Goal: Task Accomplishment & Management: Use online tool/utility

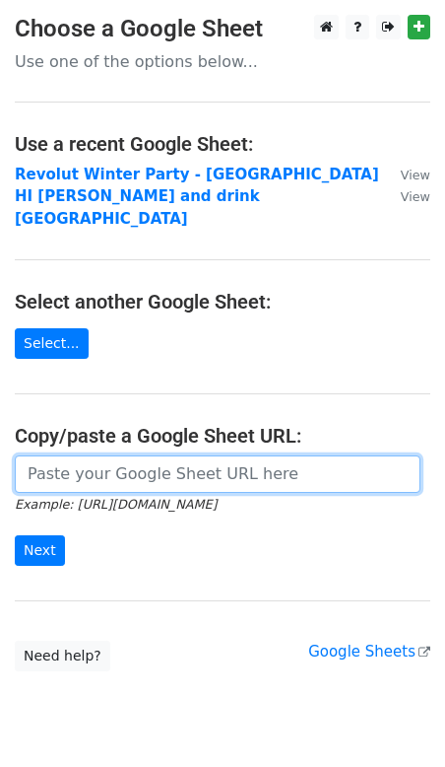
click at [79, 455] on input "url" at bounding box center [218, 473] width 406 height 37
paste input "https://docs.google.com/spreadsheets/d/1QqJtsUxI1rqEVEp8W1tbceeFtzHvV3g65MMp8ix…"
type input "https://docs.google.com/spreadsheets/d/1QqJtsUxI1rqEVEp8W1tbceeFtzHvV3g65MMp8ix…"
click at [15, 535] on input "Next" at bounding box center [40, 550] width 50 height 31
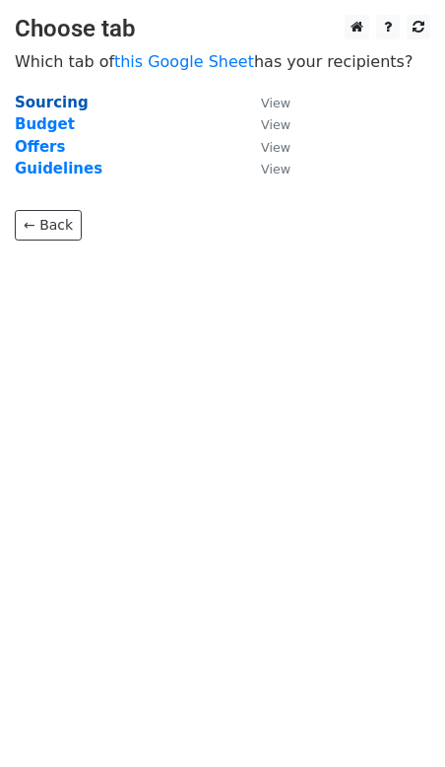
click at [41, 105] on strong "Sourcing" at bounding box center [52, 103] width 74 height 18
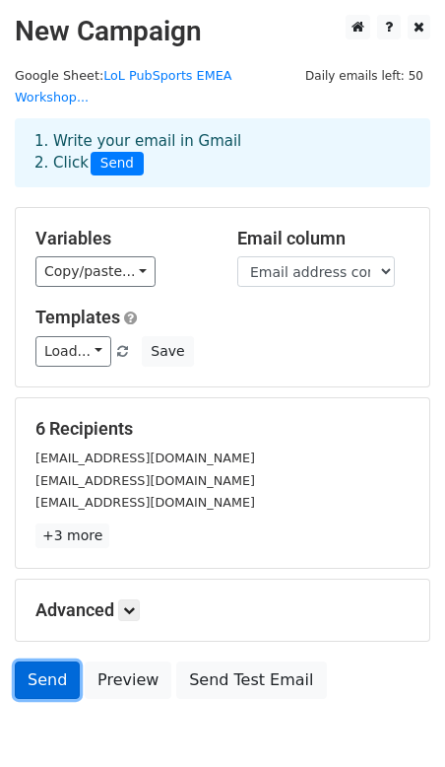
click at [43, 662] on link "Send" at bounding box center [47, 679] width 65 height 37
click at [43, 661] on link "Send" at bounding box center [47, 679] width 65 height 37
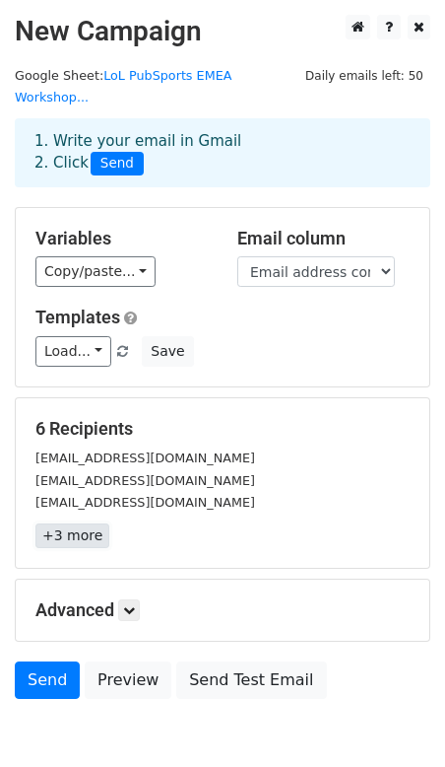
click at [66, 523] on link "+3 more" at bounding box center [72, 535] width 74 height 25
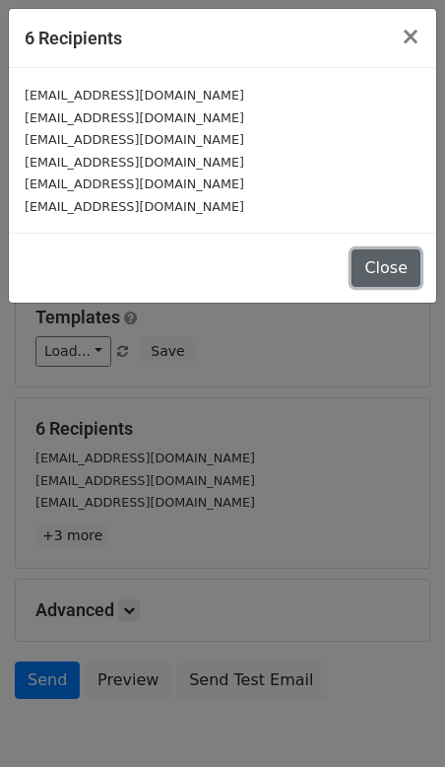
click at [384, 278] on button "Close" at bounding box center [386, 267] width 69 height 37
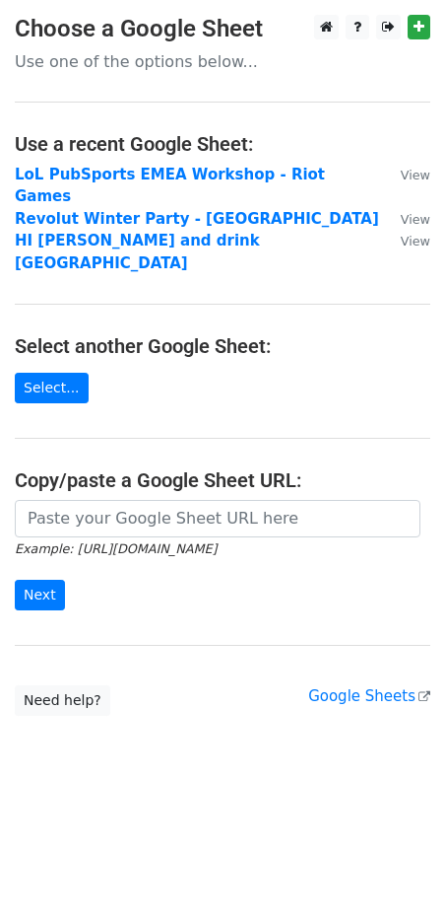
click at [153, 773] on html "Choose a Google Sheet Use one of the options below... Use a recent Google Sheet…" at bounding box center [222, 461] width 445 height 922
click at [146, 69] on p "Use one of the options below..." at bounding box center [223, 61] width 416 height 21
click at [117, 53] on p "Use one of the options below..." at bounding box center [223, 61] width 416 height 21
click at [113, 18] on h3 "Choose a Google Sheet" at bounding box center [223, 29] width 416 height 29
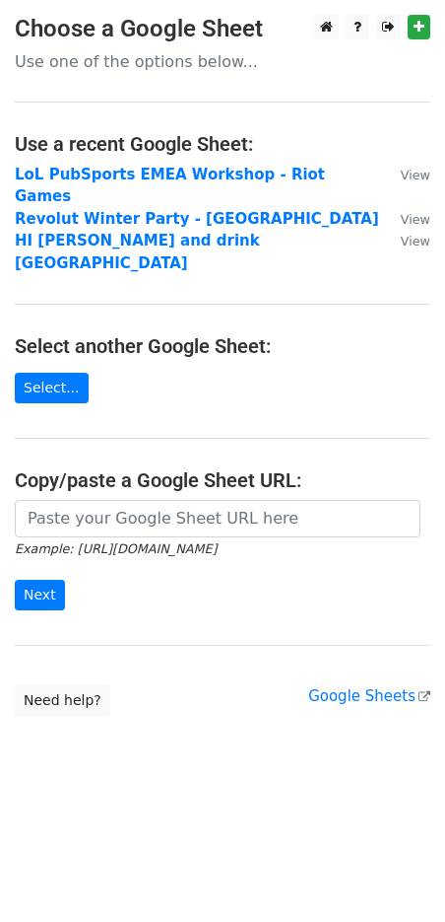
click at [99, 60] on p "Use one of the options below..." at bounding box center [223, 61] width 416 height 21
